Goal: Information Seeking & Learning: Learn about a topic

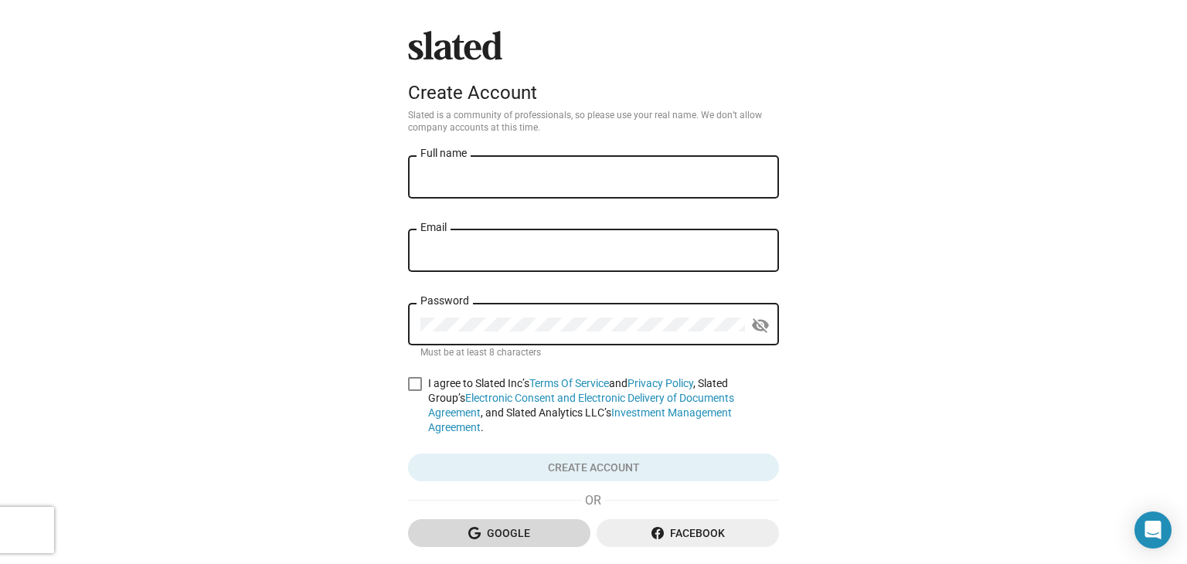
click at [519, 526] on span "Google" at bounding box center [499, 533] width 158 height 28
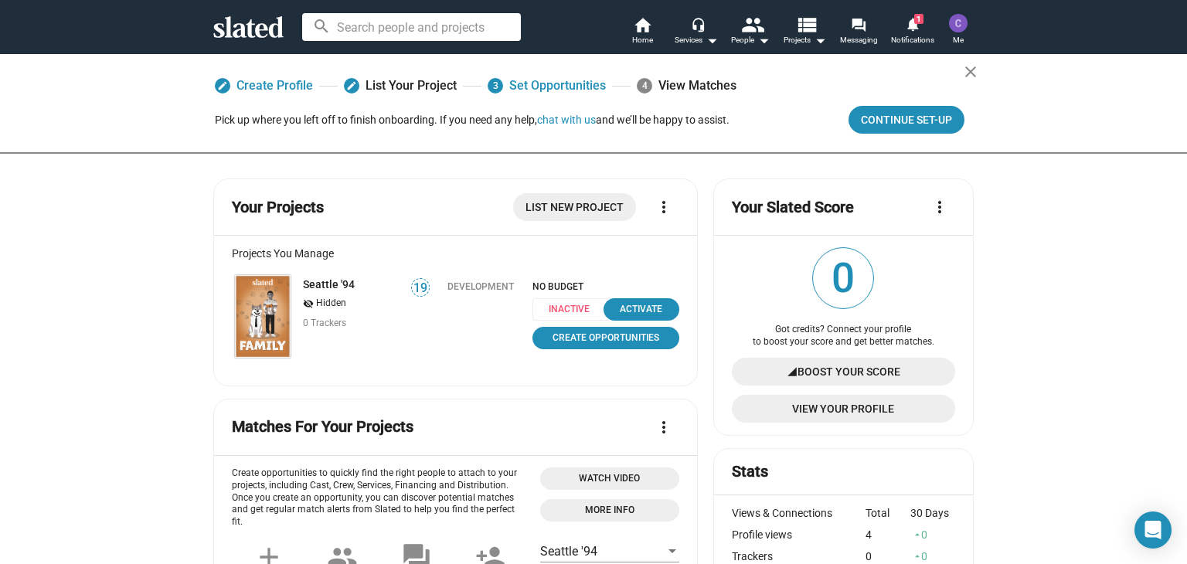
click at [264, 326] on img at bounding box center [263, 316] width 56 height 83
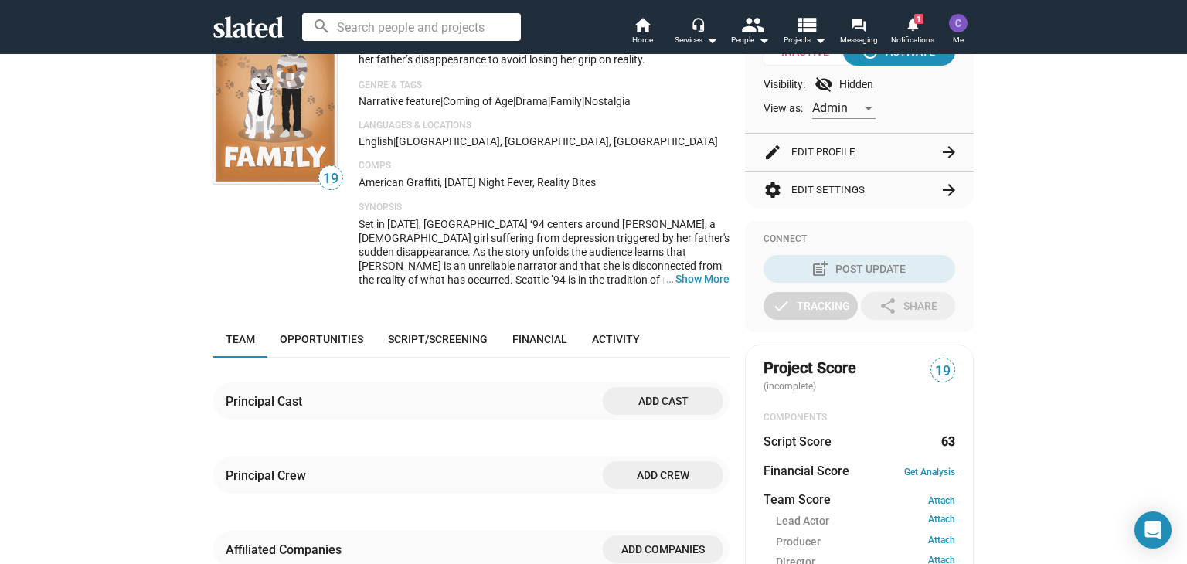
scroll to position [206, 0]
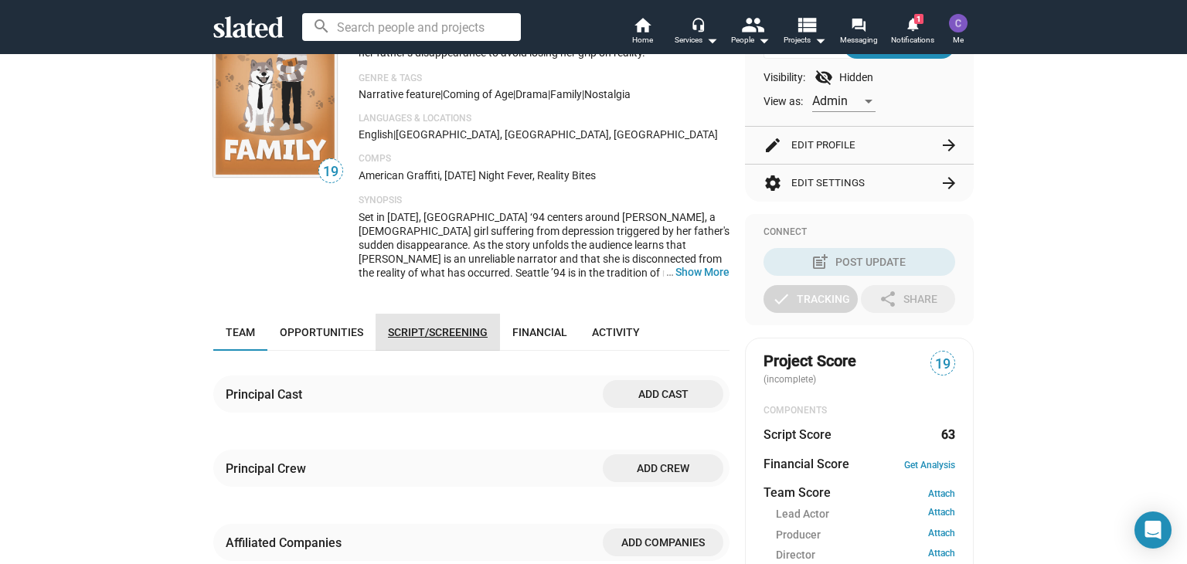
click at [396, 326] on span "Script/Screening" at bounding box center [438, 332] width 100 height 12
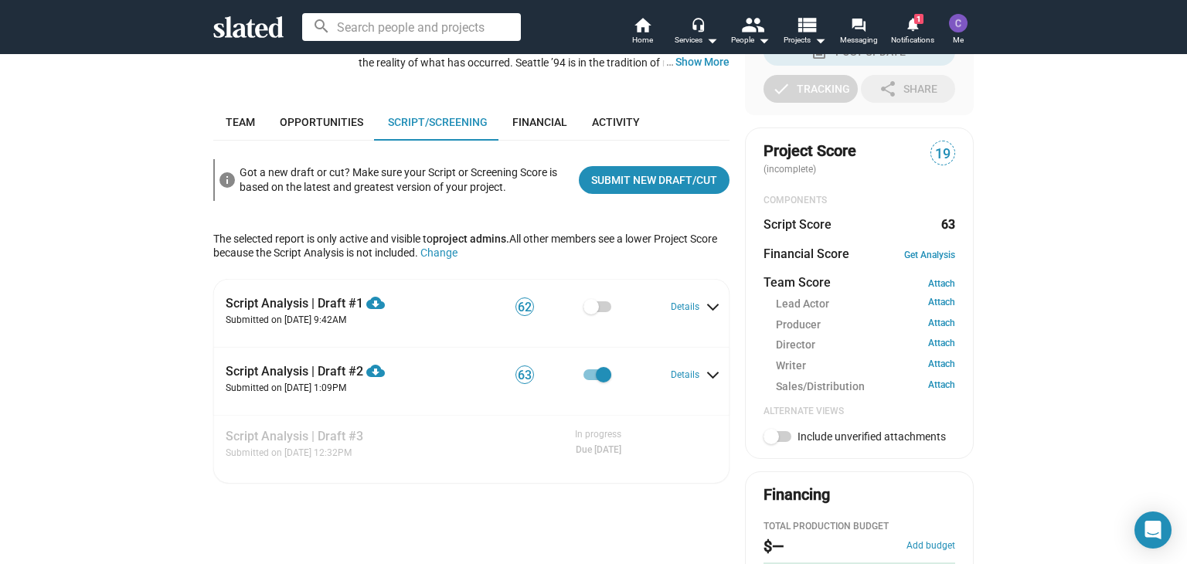
scroll to position [467, 0]
